Goal: Task Accomplishment & Management: Manage account settings

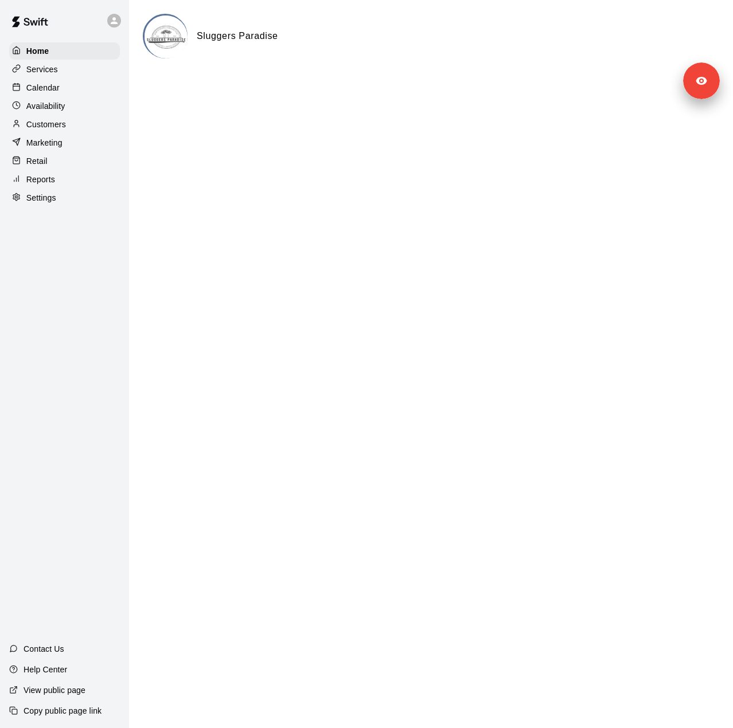
click at [42, 130] on p "Customers" at bounding box center [46, 124] width 40 height 11
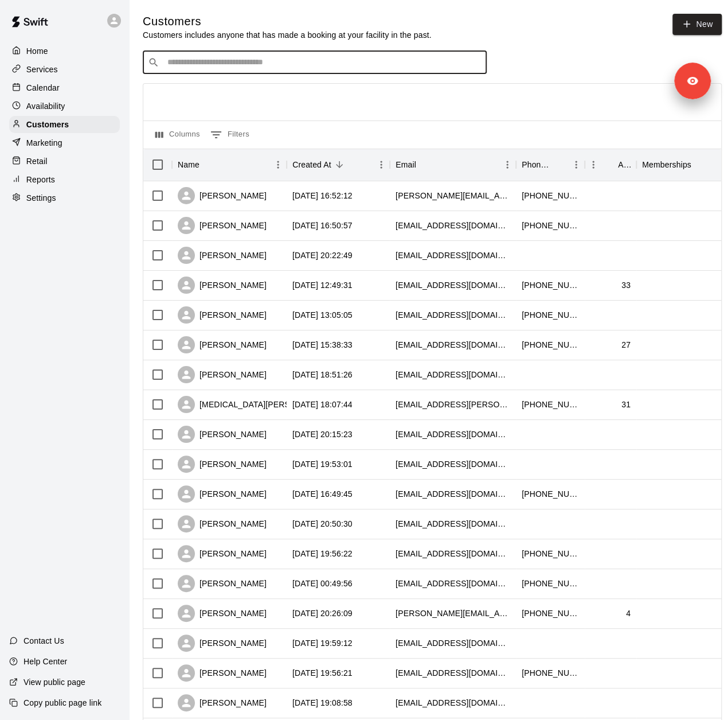
click at [242, 63] on input "Search customers by name or email" at bounding box center [323, 62] width 318 height 11
type input "****"
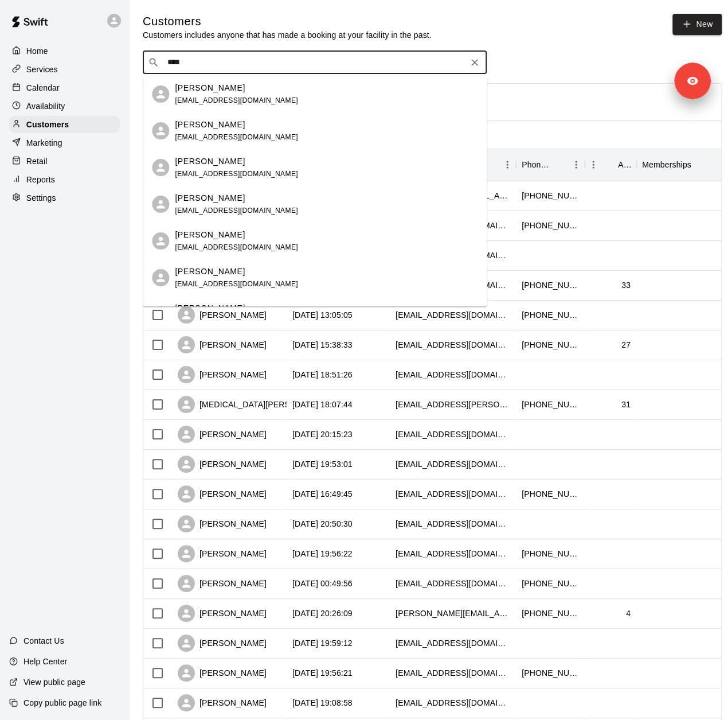
click at [245, 235] on div "[PERSON_NAME]" at bounding box center [236, 235] width 123 height 12
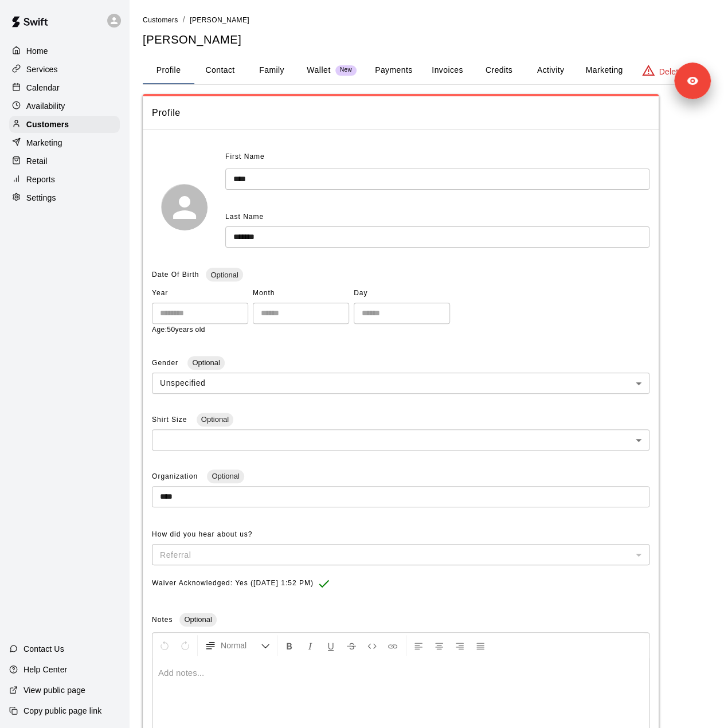
click at [487, 68] on button "Credits" at bounding box center [499, 71] width 52 height 28
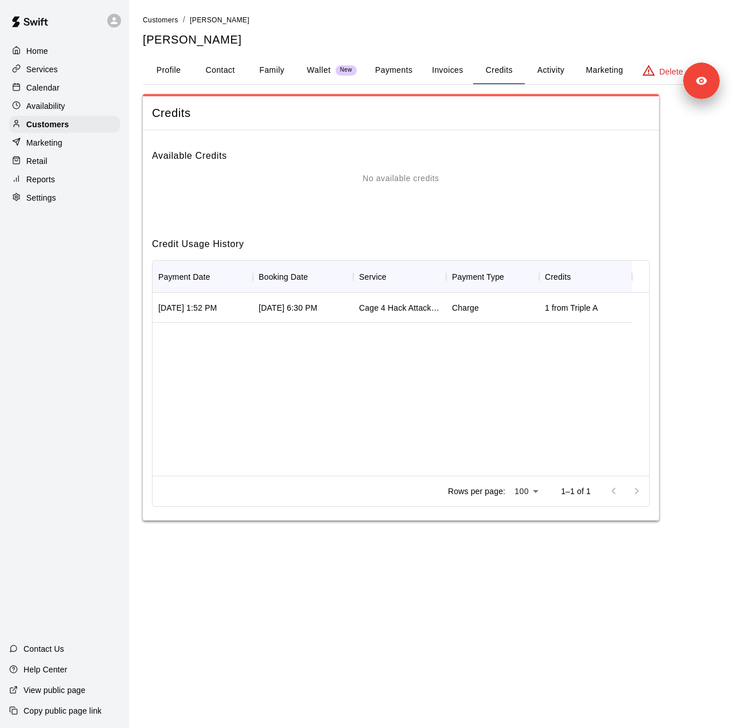
click at [547, 70] on button "Activity" at bounding box center [551, 71] width 52 height 28
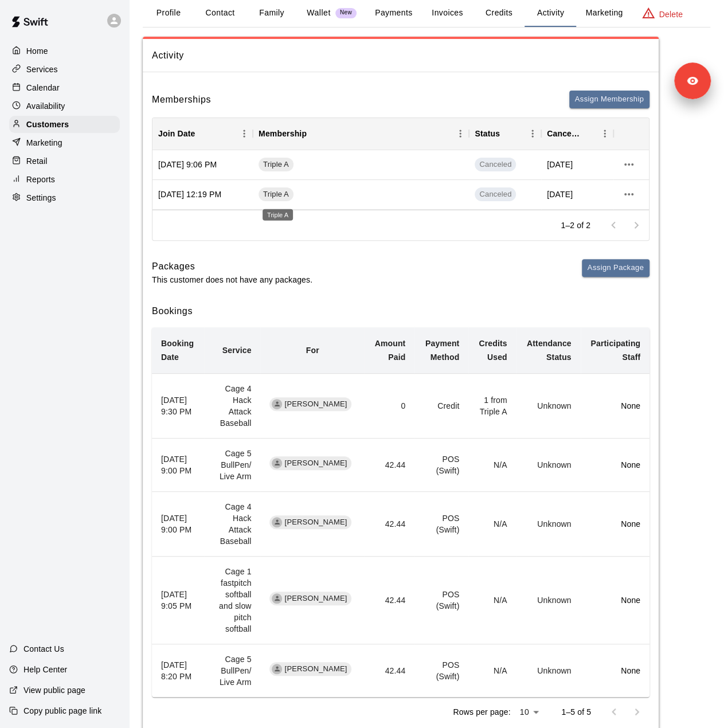
scroll to position [91, 0]
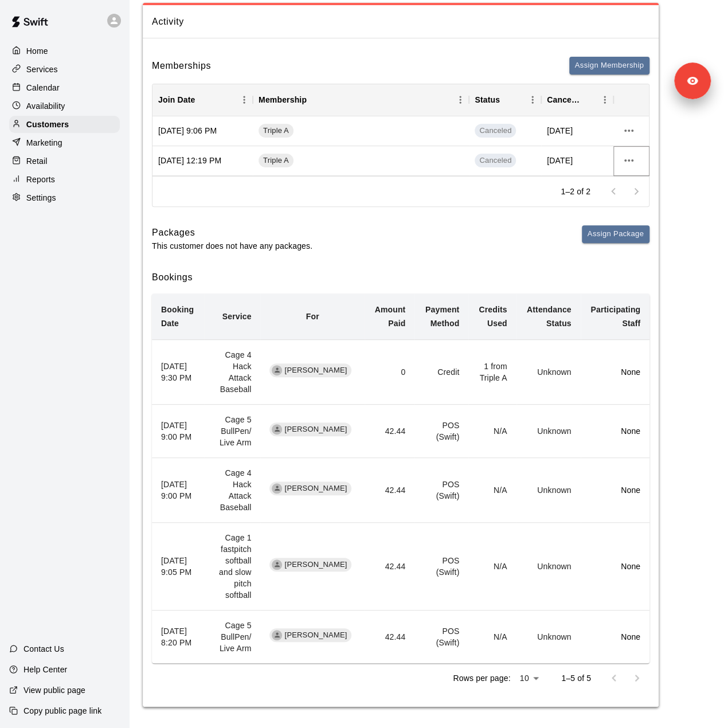
click at [630, 163] on icon "more actions" at bounding box center [629, 161] width 14 height 14
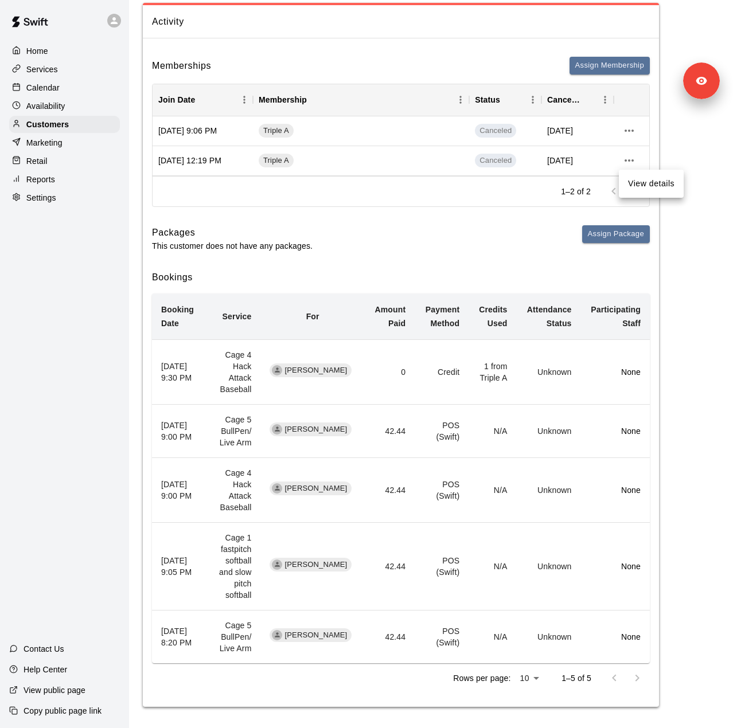
click at [637, 190] on li "View details" at bounding box center [651, 183] width 65 height 19
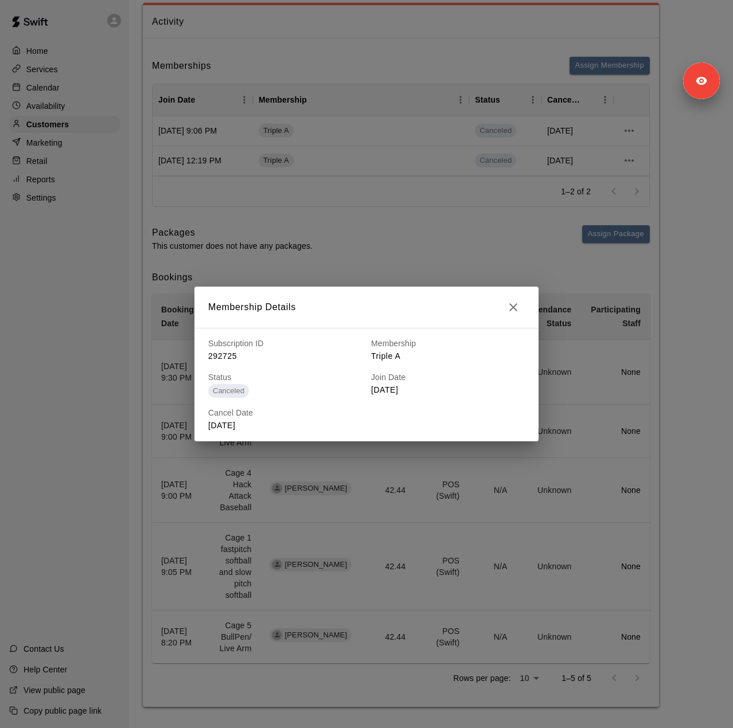
click at [516, 306] on icon "button" at bounding box center [513, 308] width 14 height 14
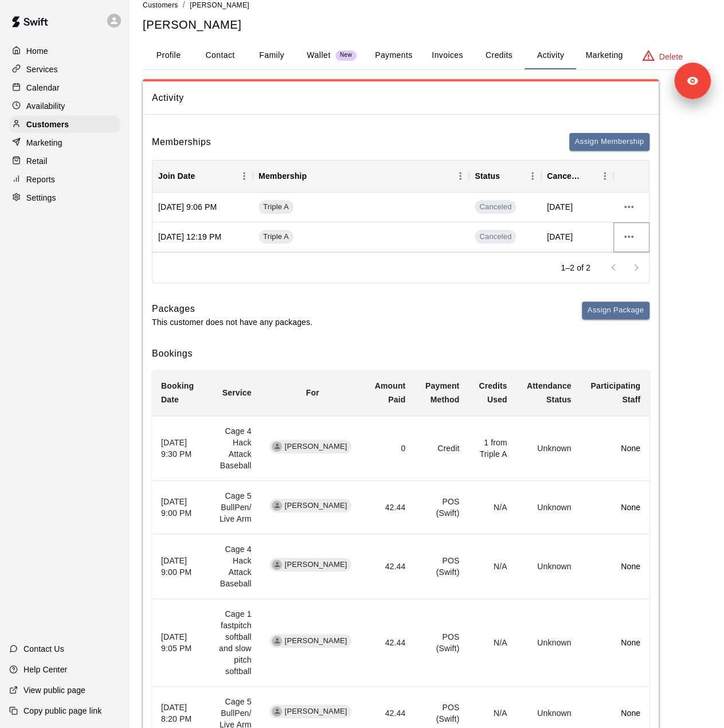
scroll to position [0, 0]
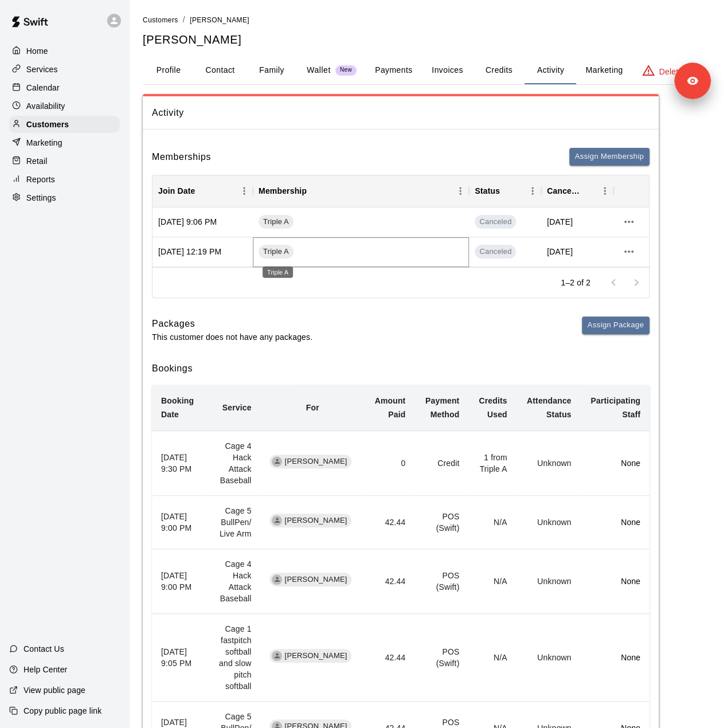
click at [284, 252] on span "Triple A" at bounding box center [276, 252] width 35 height 11
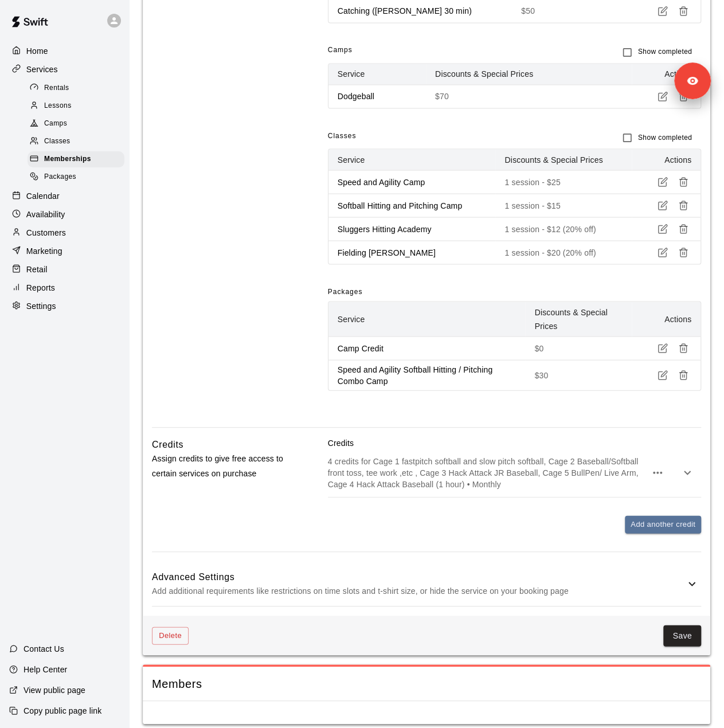
scroll to position [980, 0]
click at [320, 583] on p "Add additional requirements like restrictions on time slots and t-shirt size, o…" at bounding box center [418, 590] width 533 height 14
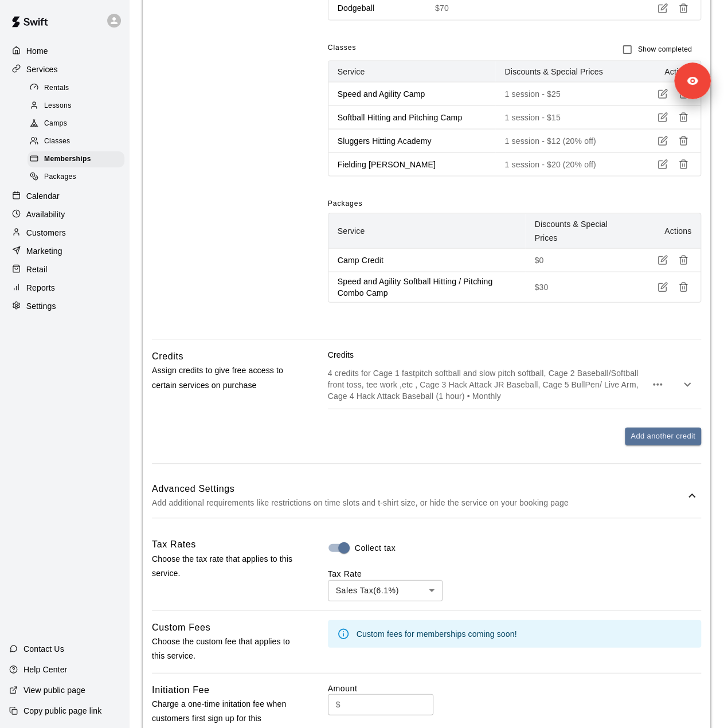
scroll to position [1009, 0]
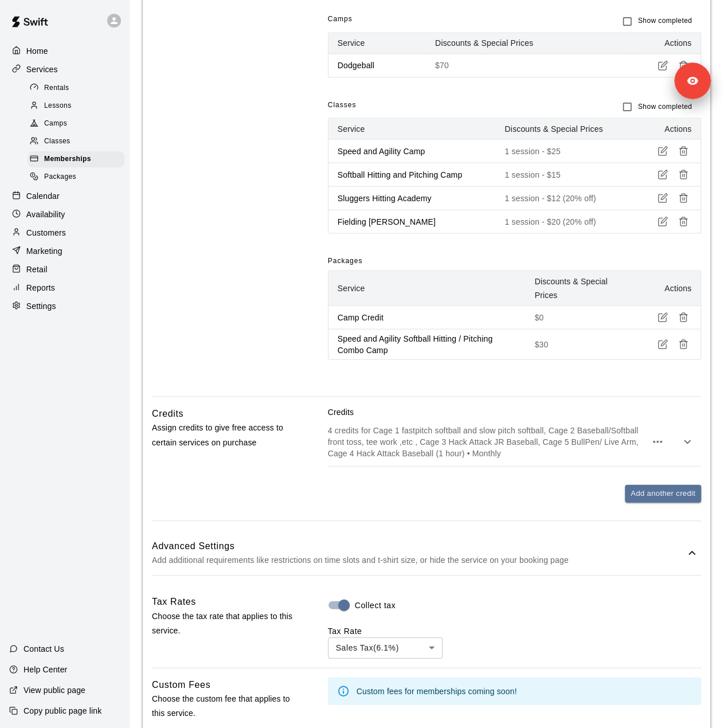
click at [65, 239] on p "Customers" at bounding box center [46, 232] width 40 height 11
